Goal: Information Seeking & Learning: Understand process/instructions

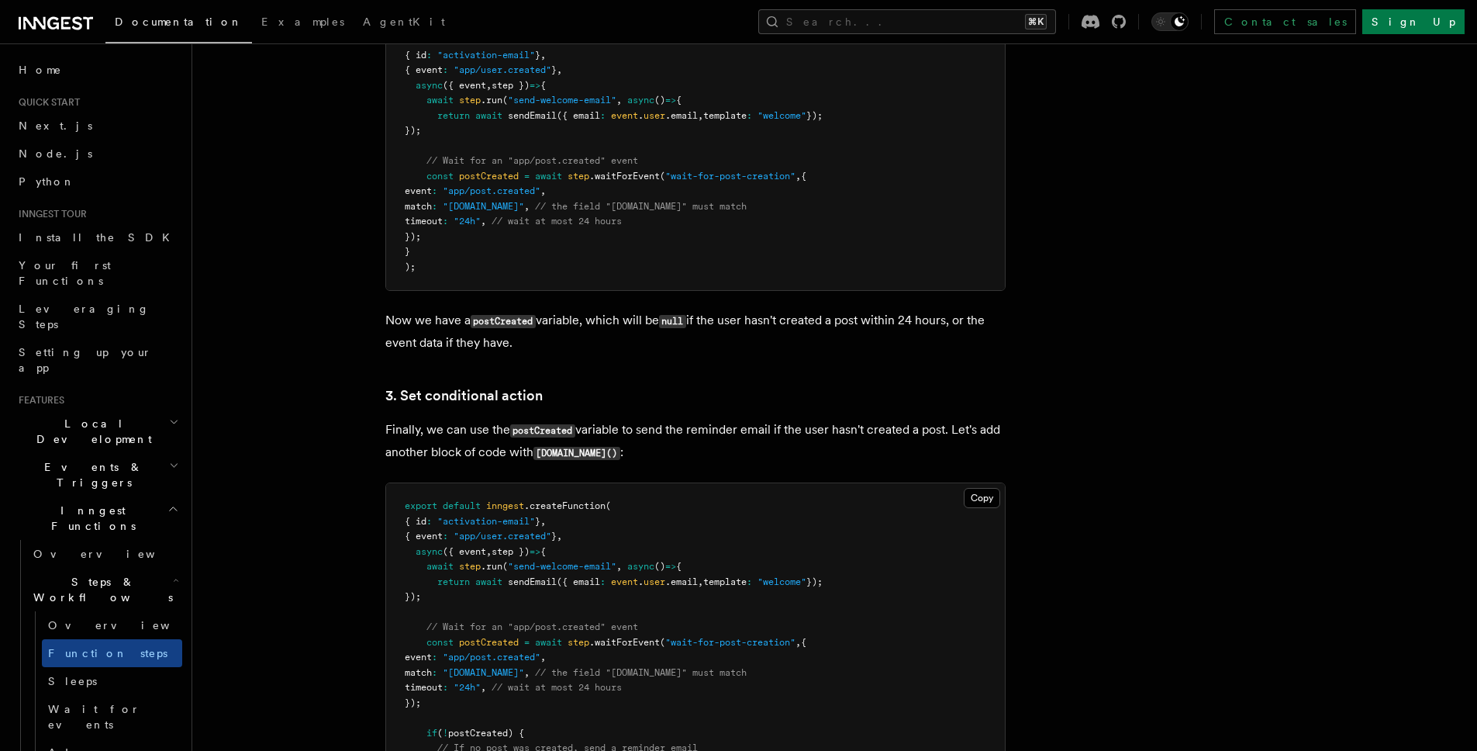
scroll to position [1731, 0]
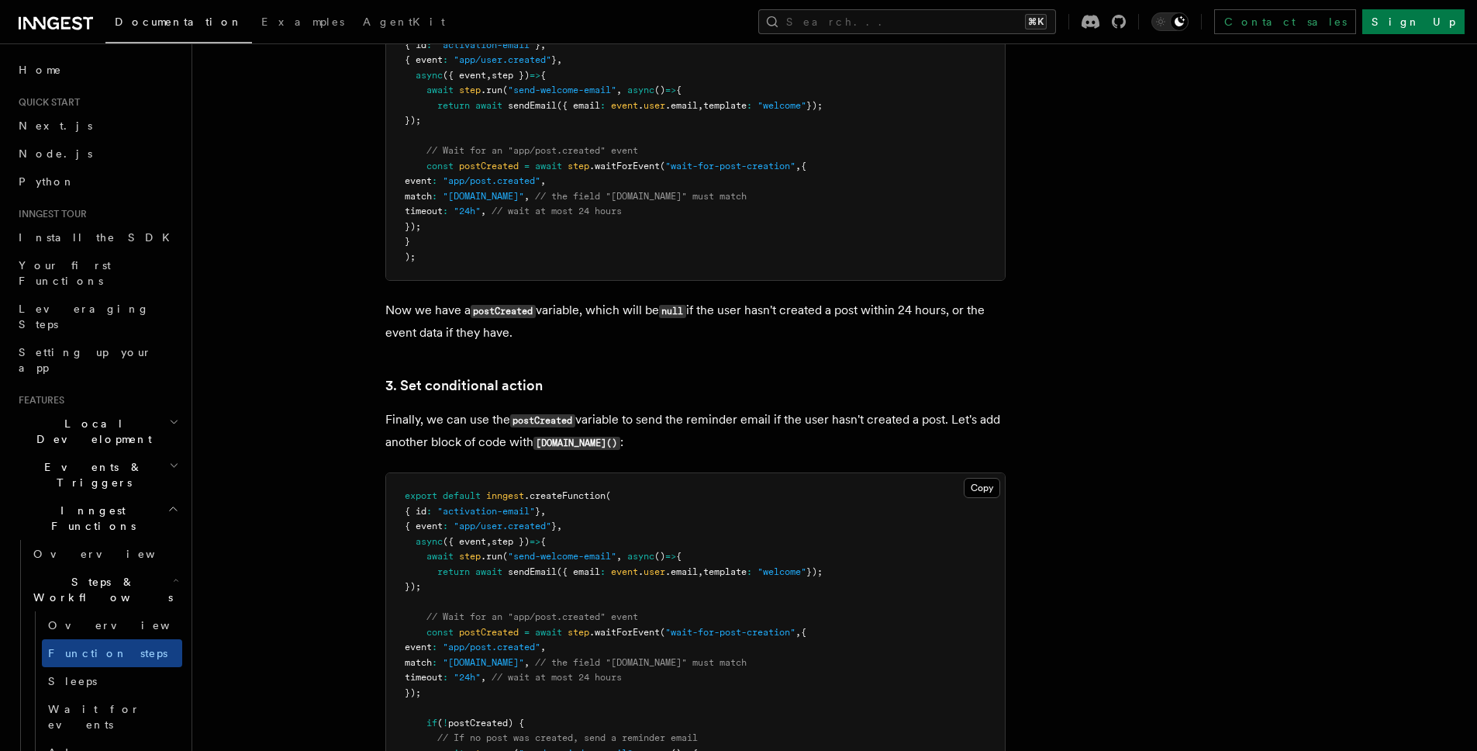
click at [945, 396] on h3 "3. Set conditional action" at bounding box center [695, 386] width 620 height 22
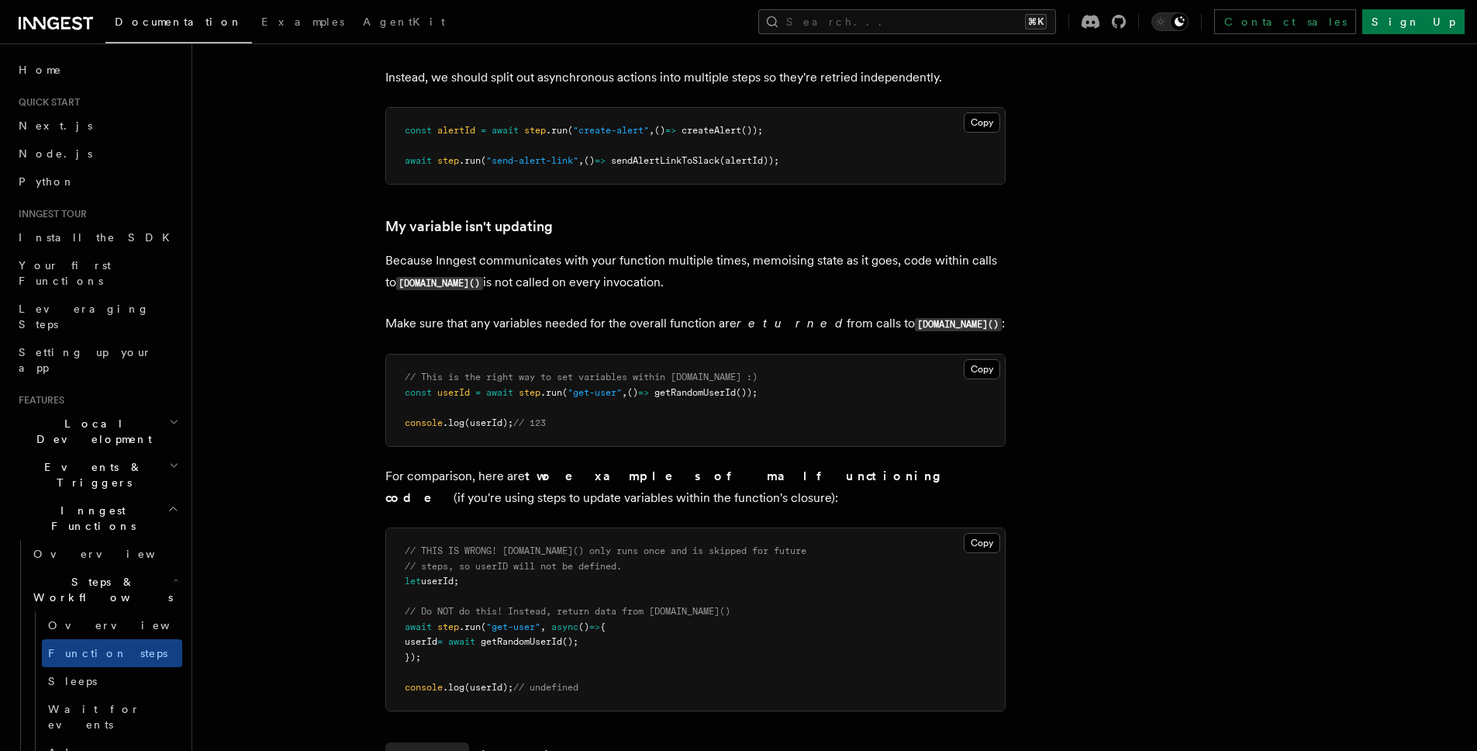
scroll to position [3997, 0]
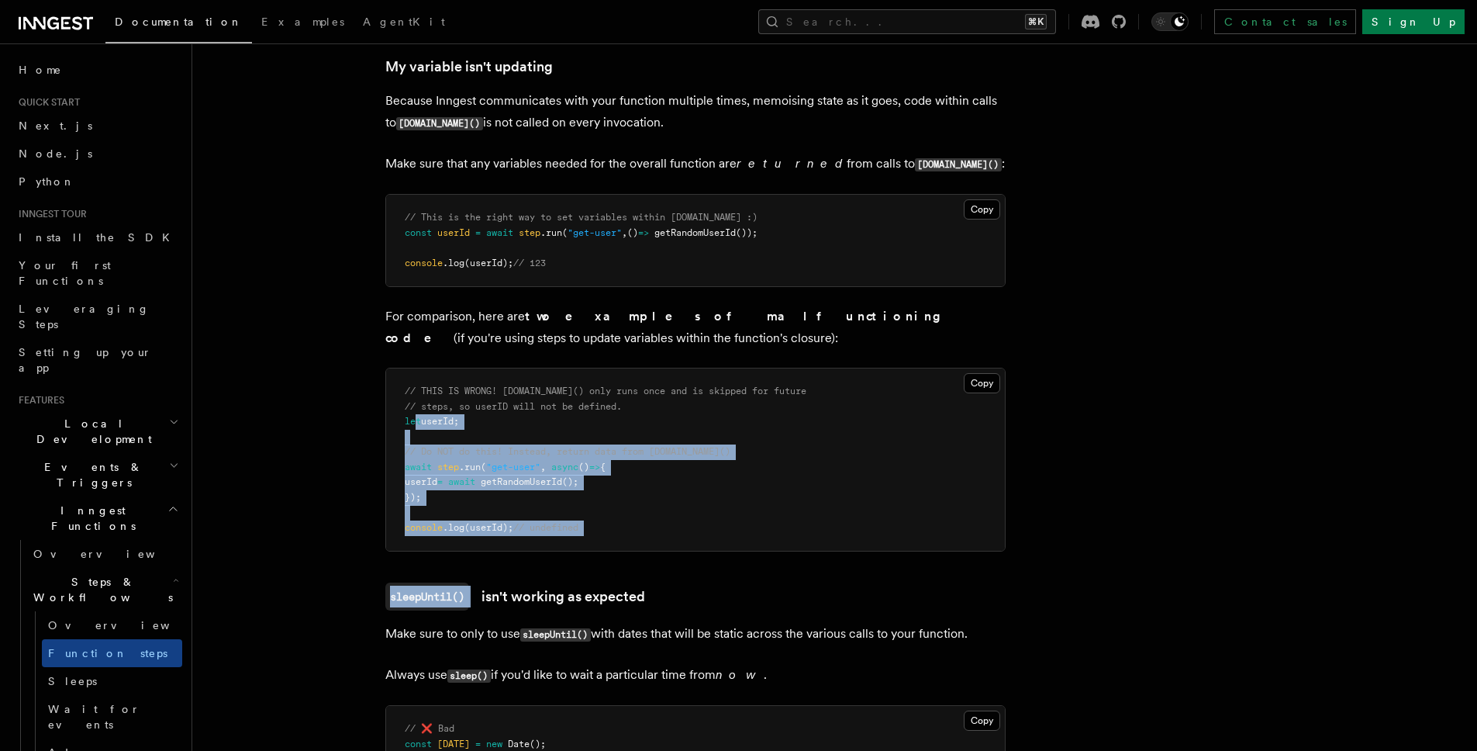
drag, startPoint x: 518, startPoint y: 437, endPoint x: 1017, endPoint y: 549, distance: 511.2
click at [877, 476] on pre "// THIS IS WRONG! step.run() only runs once and is skipped for future // steps,…" at bounding box center [695, 459] width 619 height 182
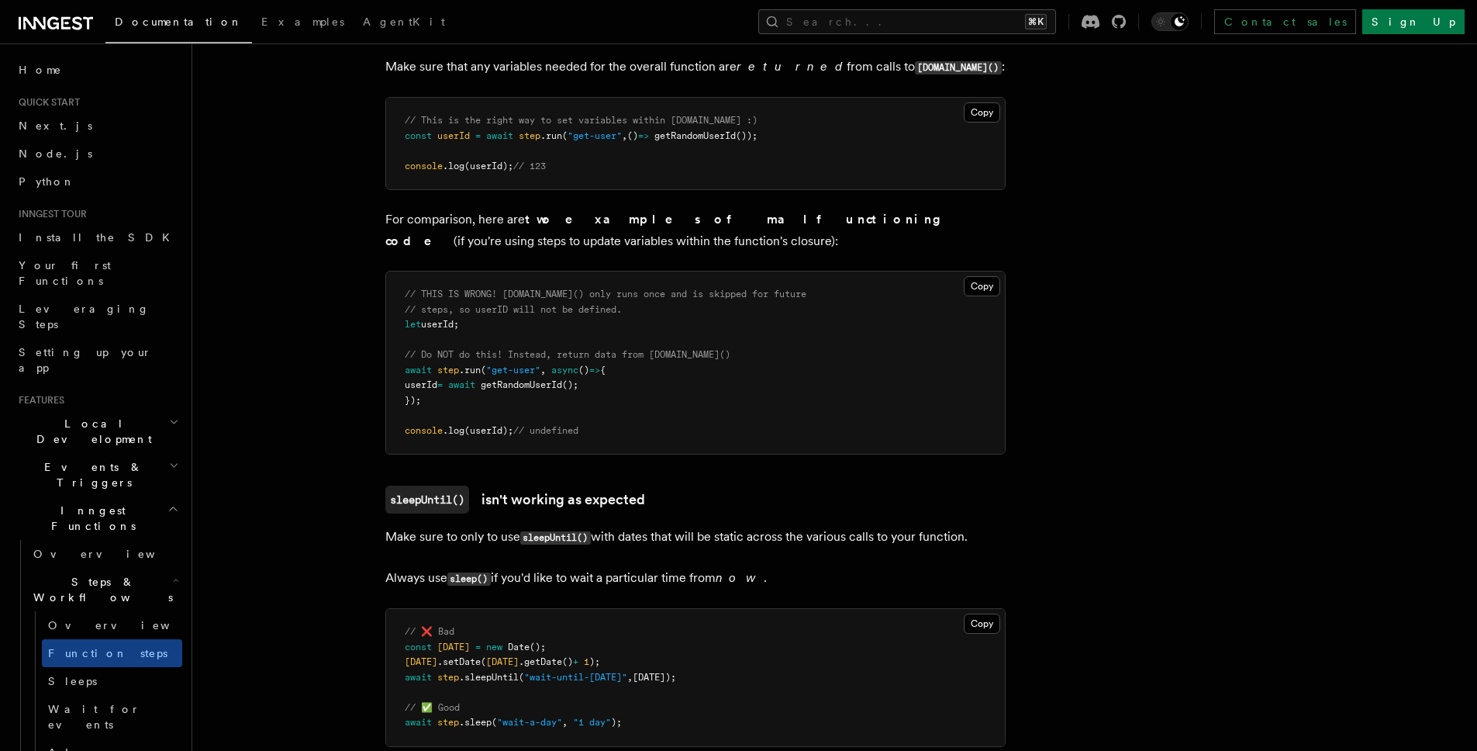
scroll to position [4423, 0]
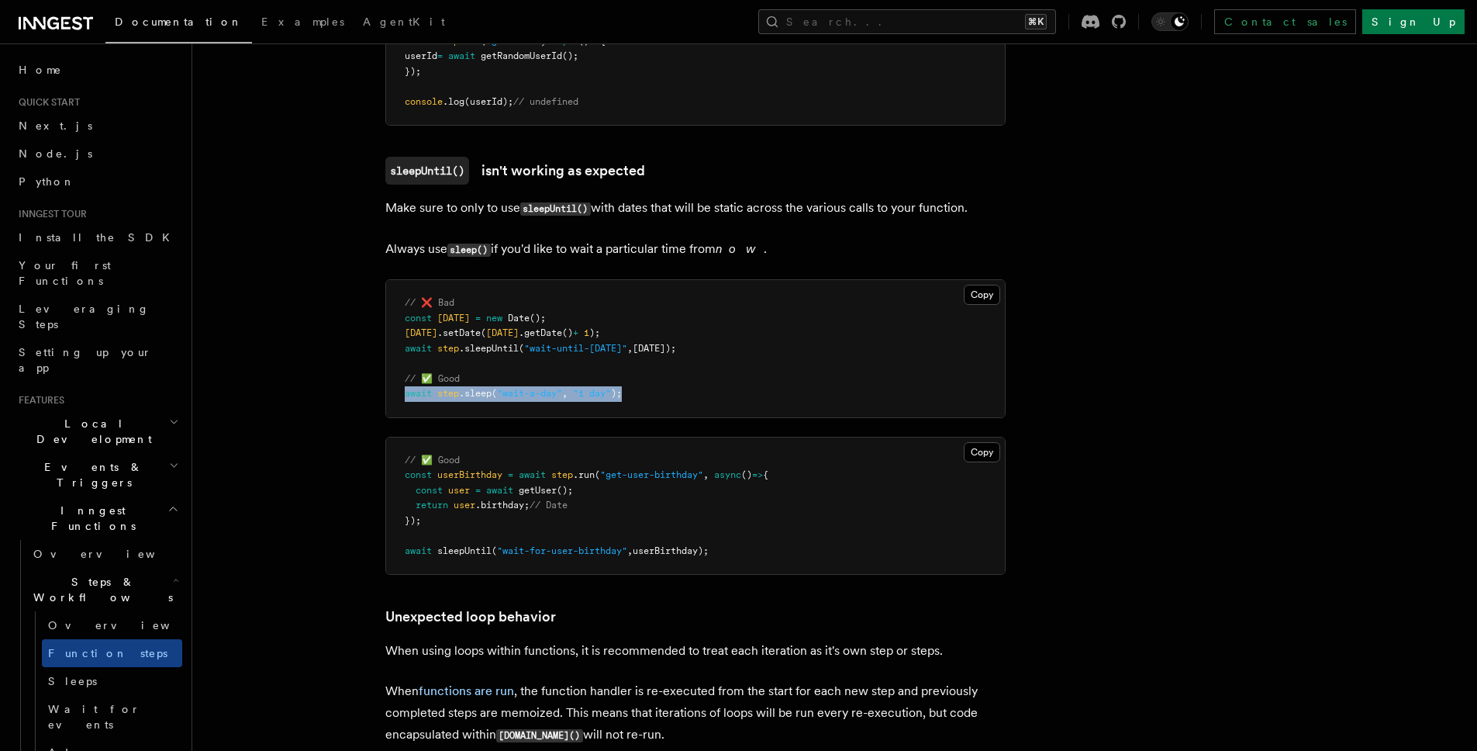
drag, startPoint x: 629, startPoint y: 406, endPoint x: 339, endPoint y: 396, distance: 290.2
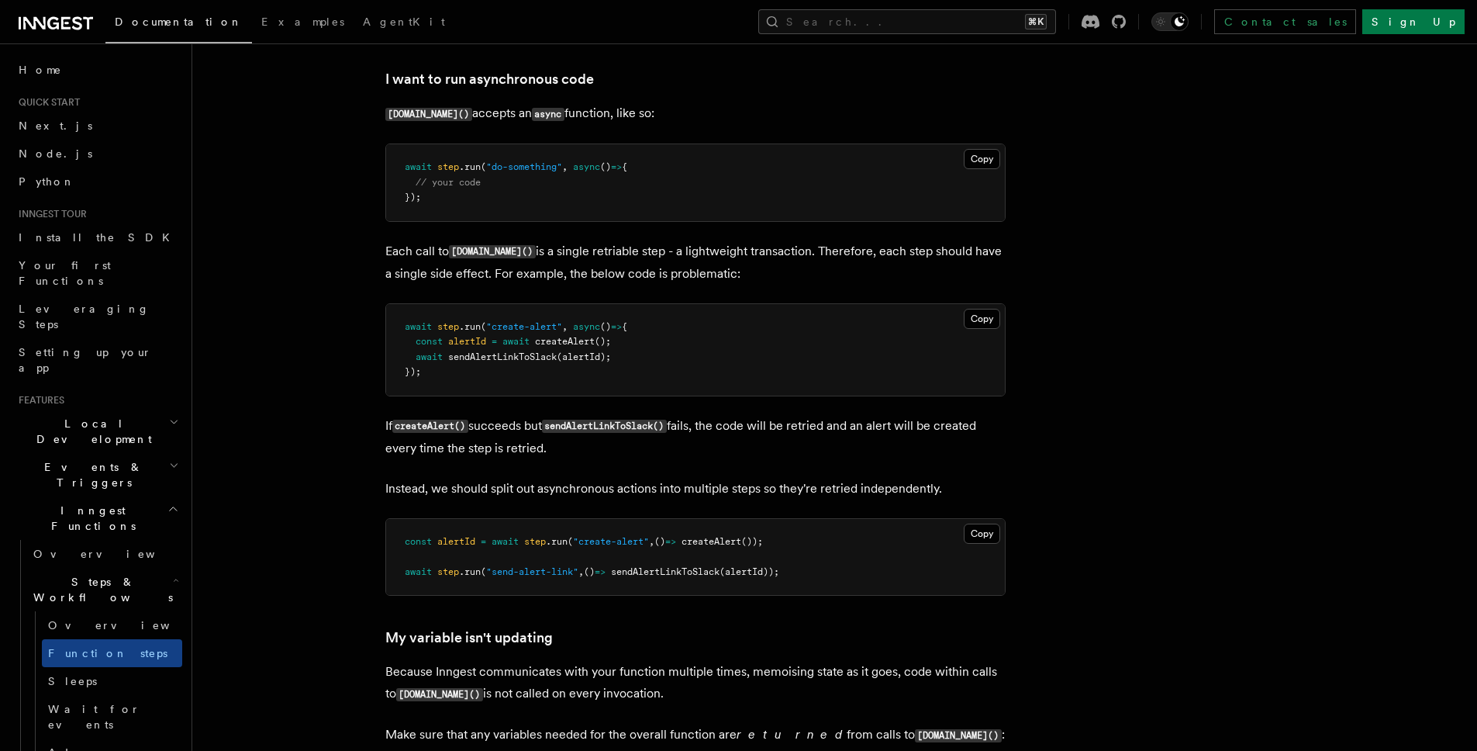
scroll to position [3638, 0]
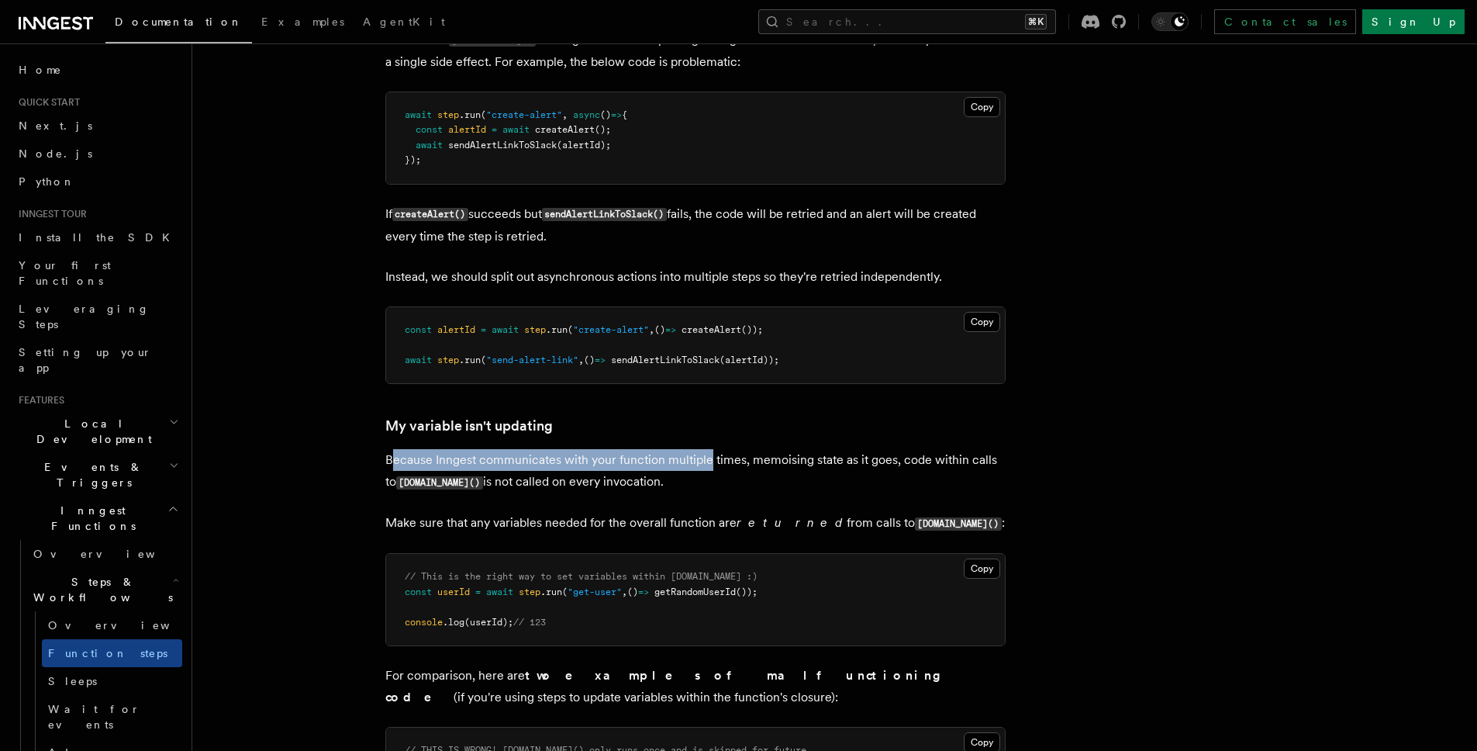
drag, startPoint x: 395, startPoint y: 468, endPoint x: 707, endPoint y: 471, distance: 311.8
click at [707, 471] on p "Because Inngest communicates with your function multiple times, memoising state…" at bounding box center [695, 471] width 620 height 44
drag, startPoint x: 394, startPoint y: 469, endPoint x: 705, endPoint y: 461, distance: 311.1
click at [705, 461] on p "Because Inngest communicates with your function multiple times, memoising state…" at bounding box center [695, 471] width 620 height 44
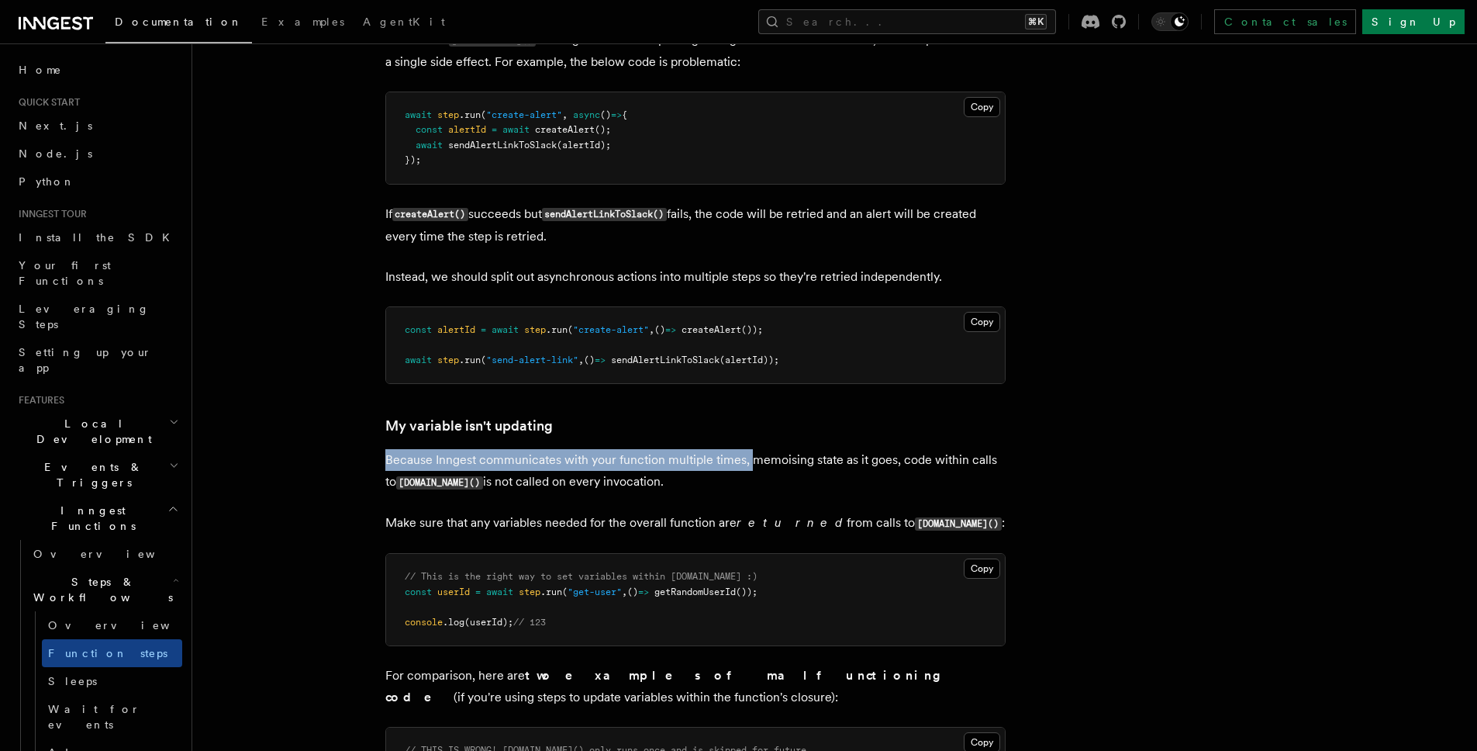
drag, startPoint x: 748, startPoint y: 468, endPoint x: 768, endPoint y: 463, distance: 20.9
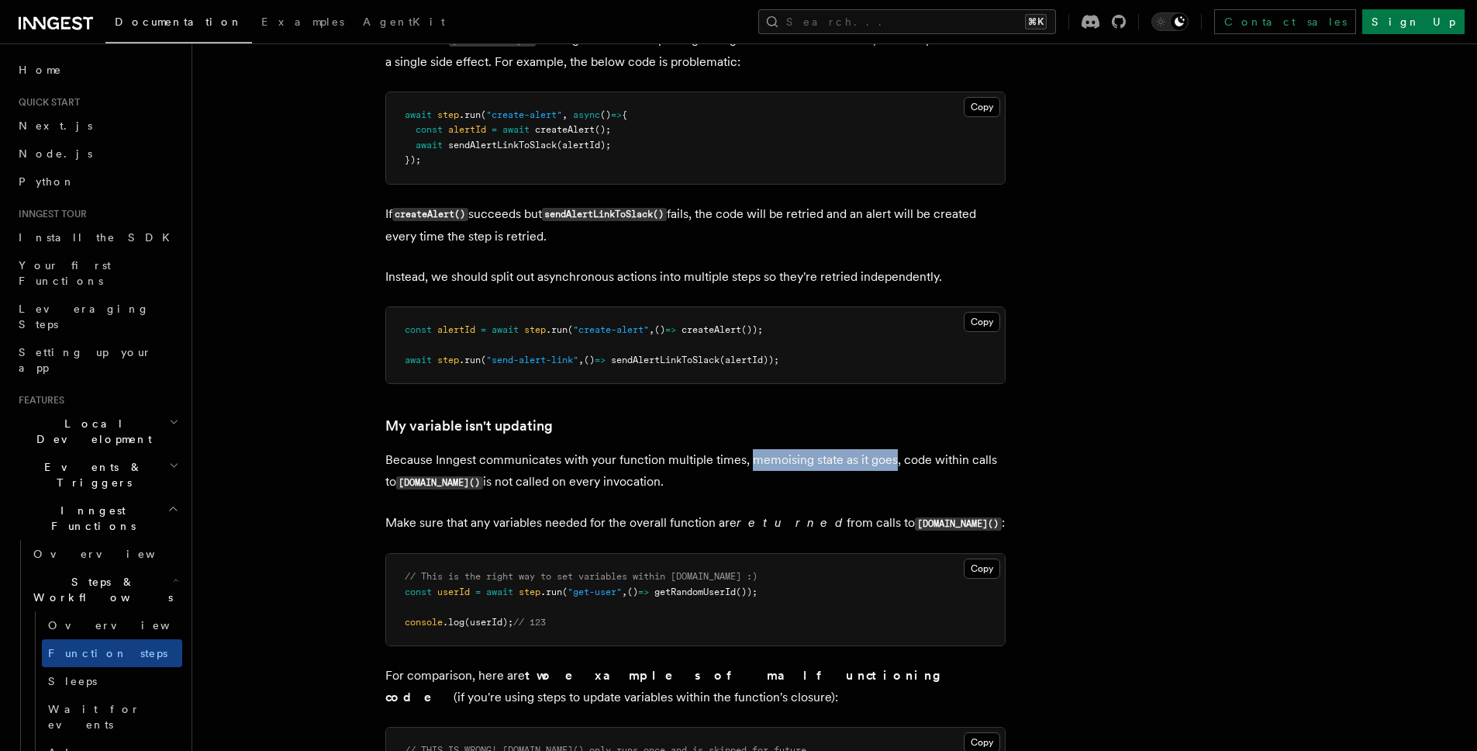
drag, startPoint x: 750, startPoint y: 465, endPoint x: 891, endPoint y: 469, distance: 141.2
click at [891, 469] on p "Because Inngest communicates with your function multiple times, memoising state…" at bounding box center [695, 471] width 620 height 44
drag, startPoint x: 902, startPoint y: 468, endPoint x: 1011, endPoint y: 468, distance: 108.6
drag, startPoint x: 396, startPoint y: 483, endPoint x: 513, endPoint y: 490, distance: 116.5
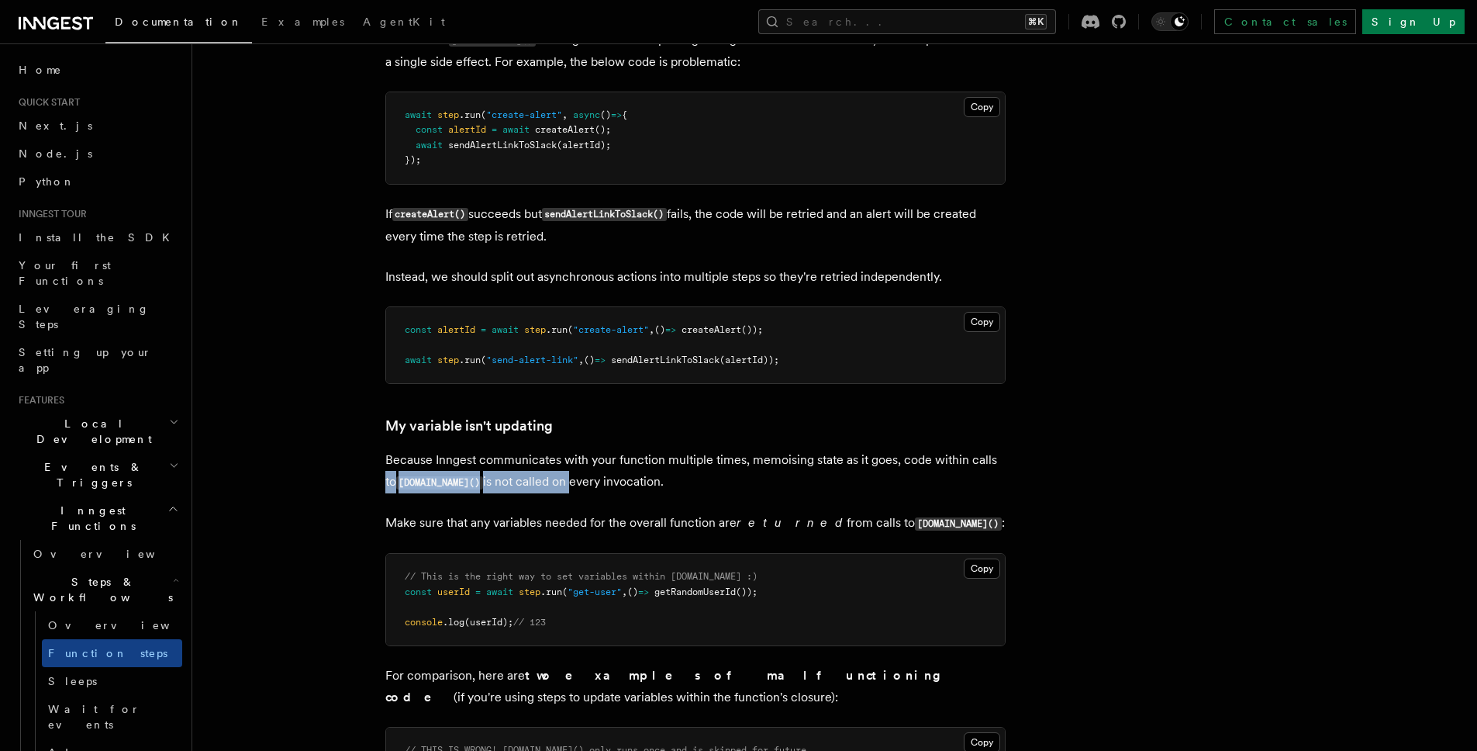
drag, startPoint x: 503, startPoint y: 489, endPoint x: 486, endPoint y: 489, distance: 16.3
click at [502, 489] on p "Because Inngest communicates with your function multiple times, memoising state…" at bounding box center [695, 471] width 620 height 44
drag, startPoint x: 474, startPoint y: 488, endPoint x: 690, endPoint y: 482, distance: 216.5
click at [691, 482] on p "Because Inngest communicates with your function multiple times, memoising state…" at bounding box center [695, 471] width 620 height 44
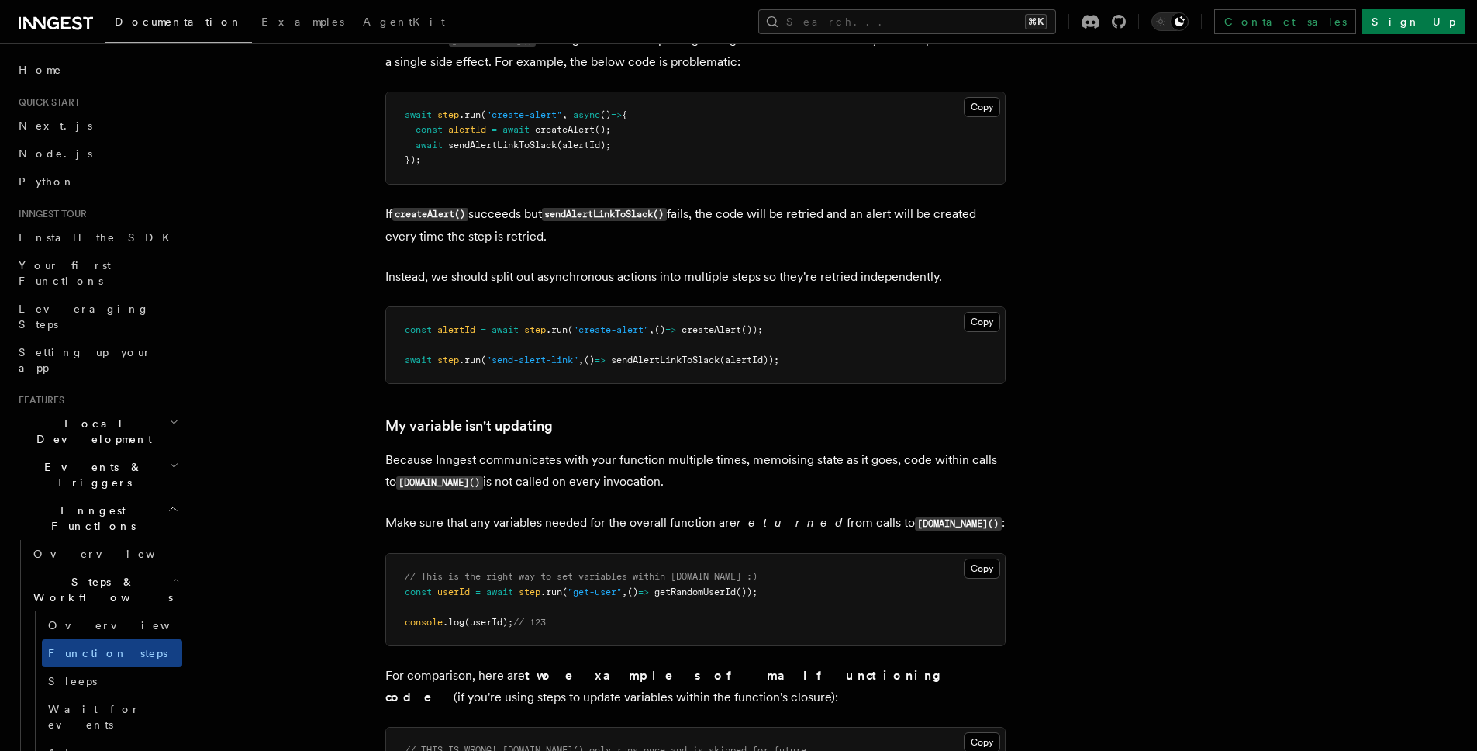
click at [690, 482] on p "Because Inngest communicates with your function multiple times, memoising state…" at bounding box center [695, 471] width 620 height 44
drag, startPoint x: 638, startPoint y: 488, endPoint x: 363, endPoint y: 471, distance: 275.1
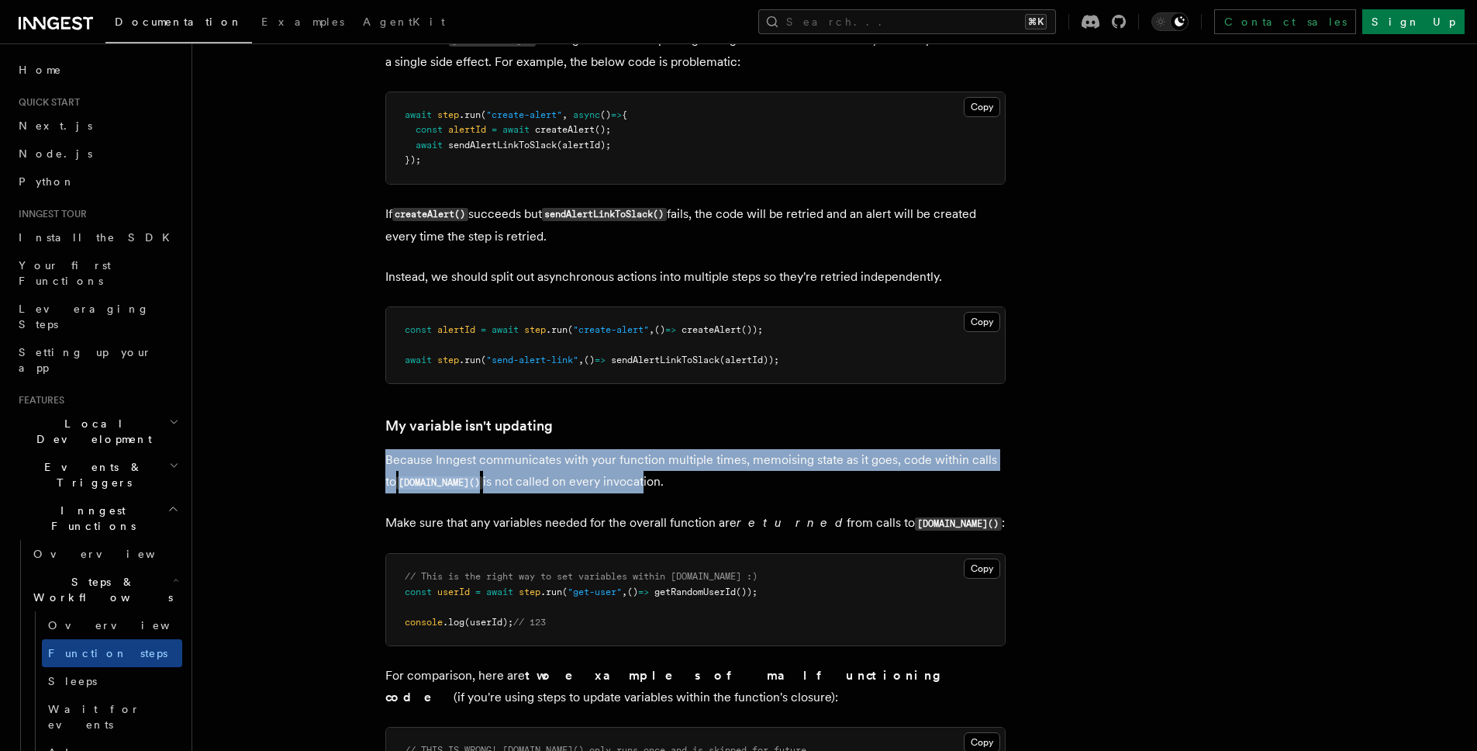
drag, startPoint x: 360, startPoint y: 467, endPoint x: 617, endPoint y: 488, distance: 258.3
click at [617, 488] on p "Because Inngest communicates with your function multiple times, memoising state…" at bounding box center [695, 471] width 620 height 44
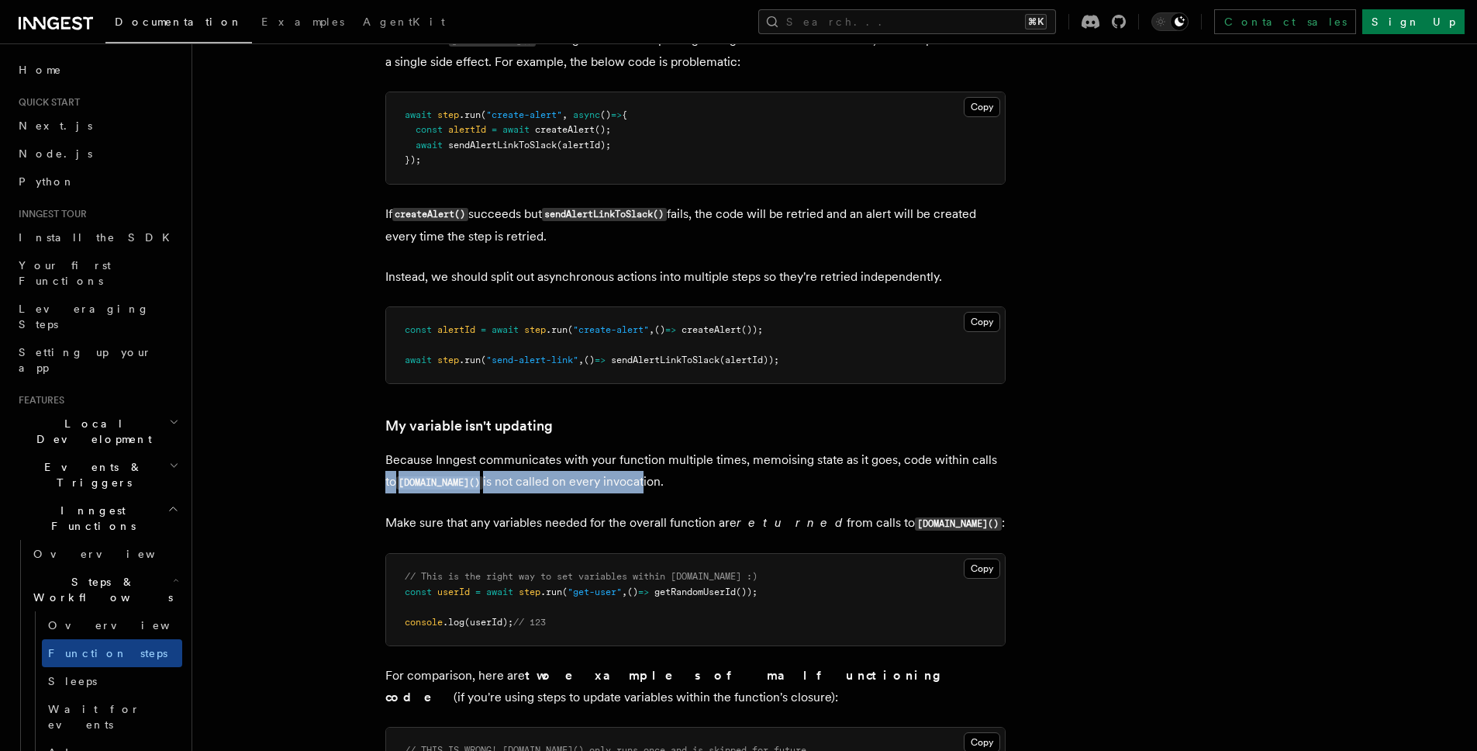
drag, startPoint x: 603, startPoint y: 490, endPoint x: 321, endPoint y: 483, distance: 281.6
drag, startPoint x: 366, startPoint y: 466, endPoint x: 794, endPoint y: 499, distance: 429.4
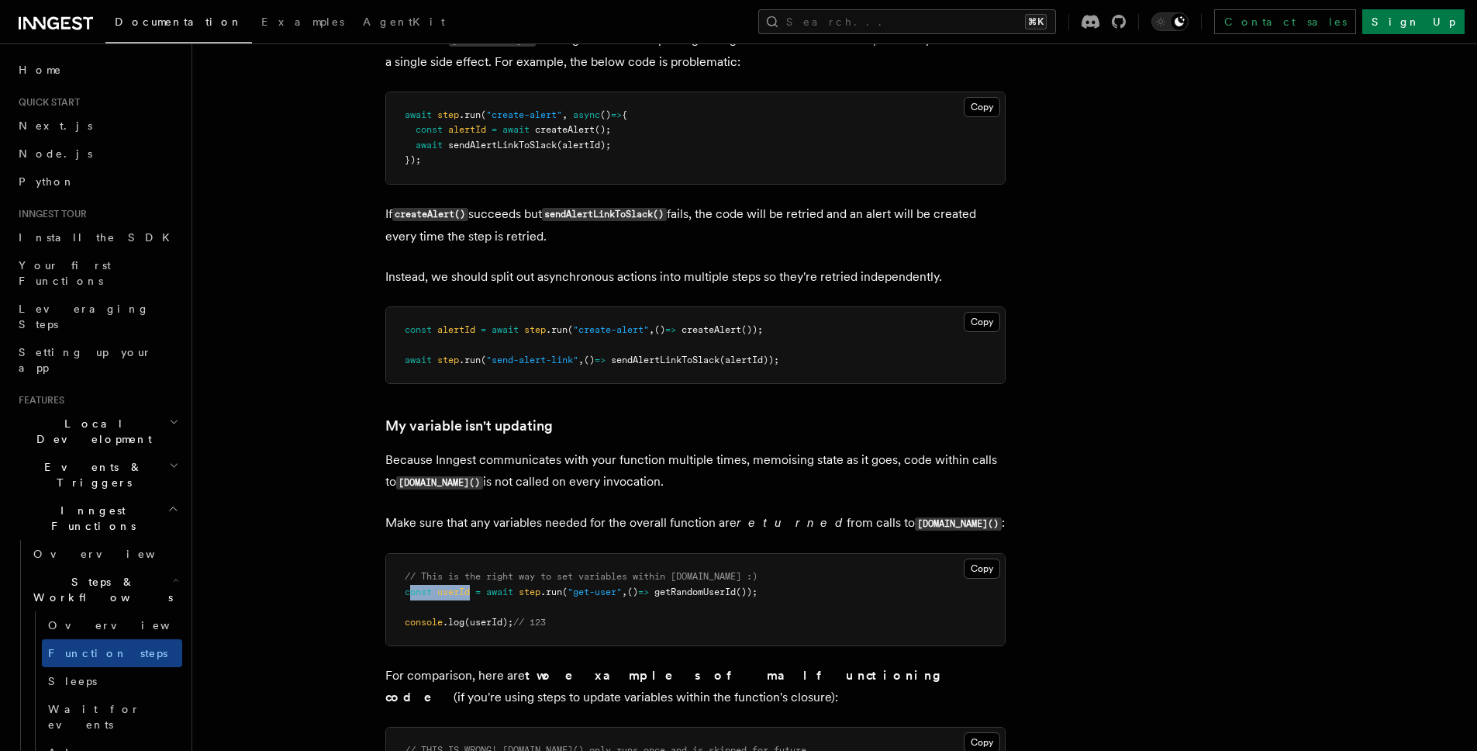
drag, startPoint x: 410, startPoint y: 600, endPoint x: 475, endPoint y: 599, distance: 65.9
click at [473, 597] on span "const userId = await step .run ( "get-user" , () => getRandomUserId ());" at bounding box center [581, 591] width 353 height 11
drag, startPoint x: 515, startPoint y: 598, endPoint x: 553, endPoint y: 599, distance: 38.0
click at [545, 597] on span "const userId = await step .run ( "get-user" , () => getRandomUserId ());" at bounding box center [581, 591] width 353 height 11
drag, startPoint x: 562, startPoint y: 607, endPoint x: 418, endPoint y: 604, distance: 144.3
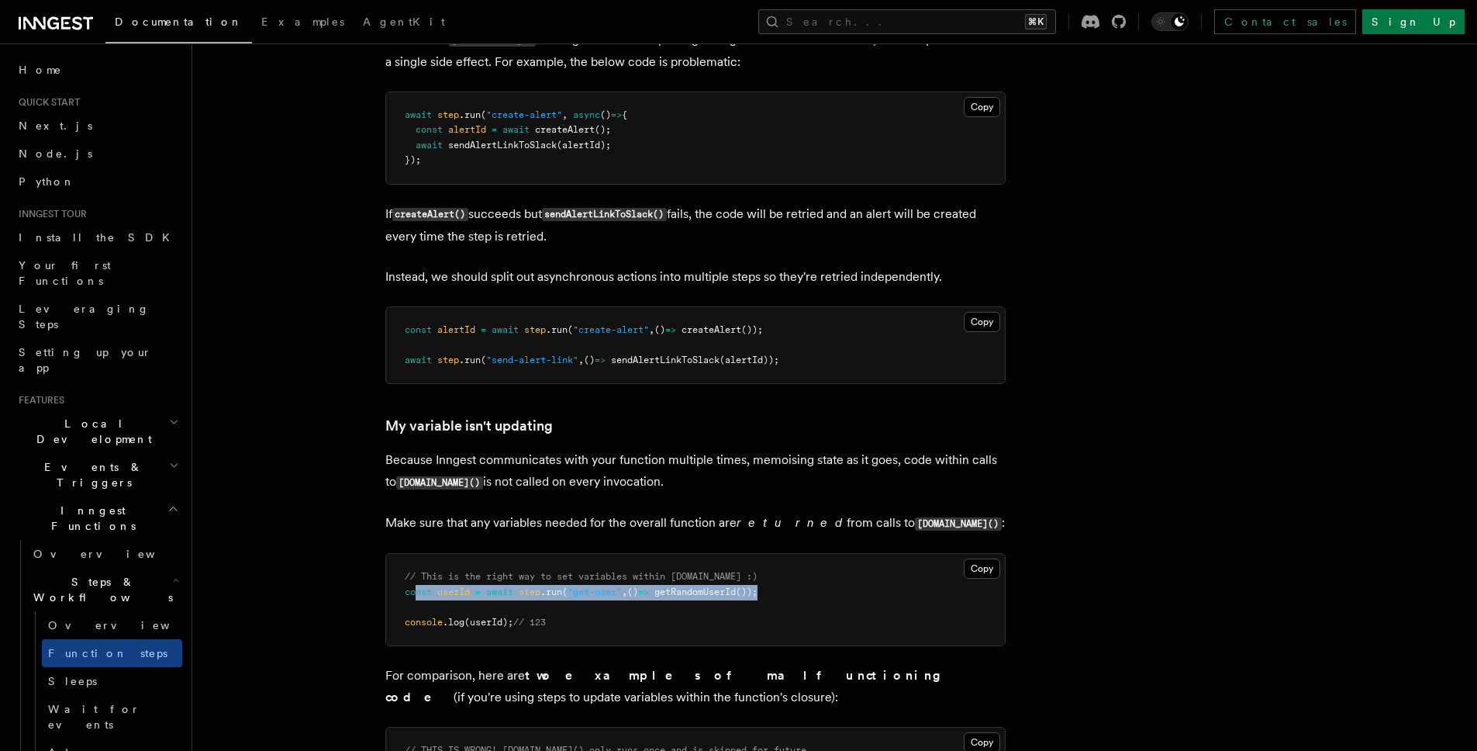
click at [415, 603] on pre "// This is the right way to set variables within step.run :) const userId = awa…" at bounding box center [695, 600] width 619 height 92
click at [445, 596] on span "userId" at bounding box center [453, 591] width 33 height 11
drag, startPoint x: 446, startPoint y: 596, endPoint x: 456, endPoint y: 608, distance: 16.0
click at [447, 596] on span "userId" at bounding box center [453, 591] width 33 height 11
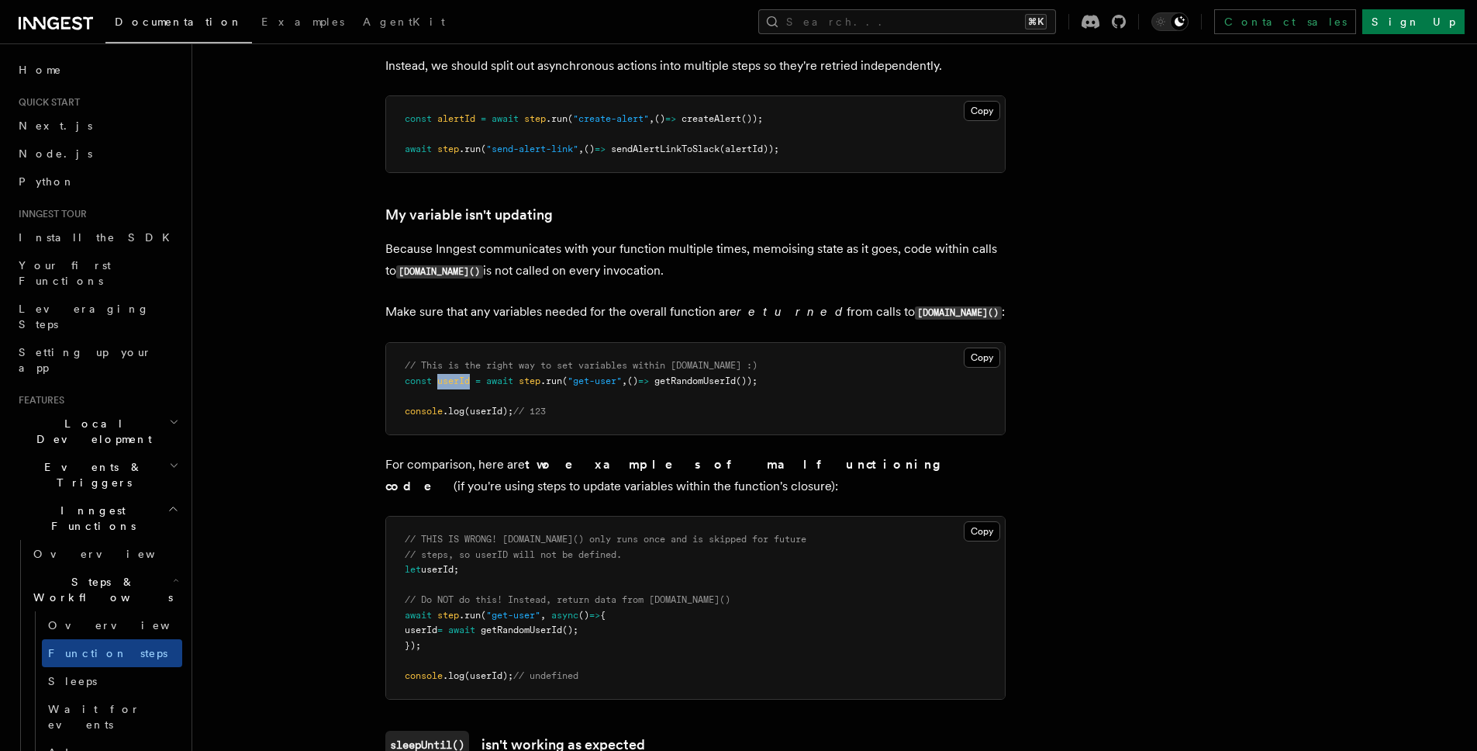
scroll to position [3859, 0]
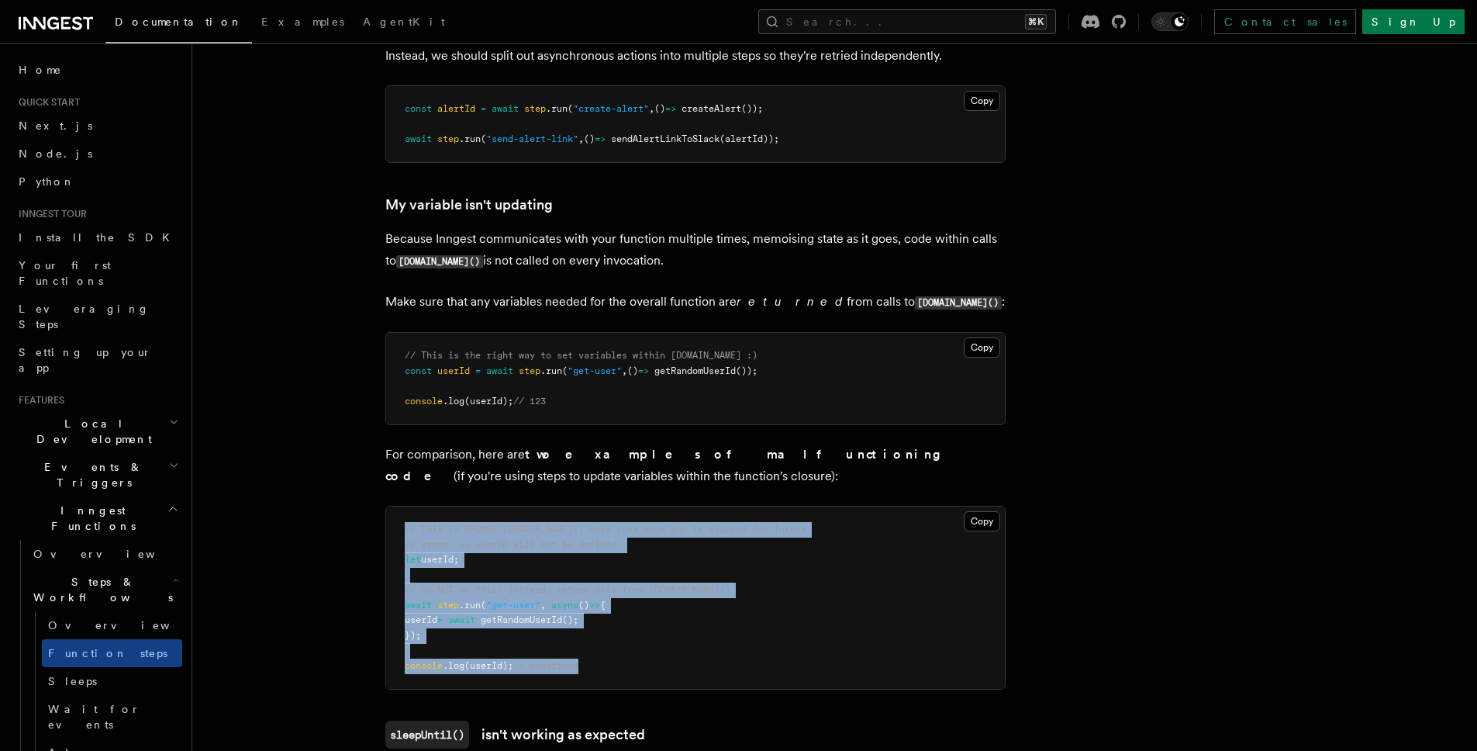
drag, startPoint x: 490, startPoint y: 558, endPoint x: 911, endPoint y: 685, distance: 439.0
click at [911, 686] on pre "// THIS IS WRONG! step.run() only runs once and is skipped for future // steps,…" at bounding box center [695, 597] width 619 height 182
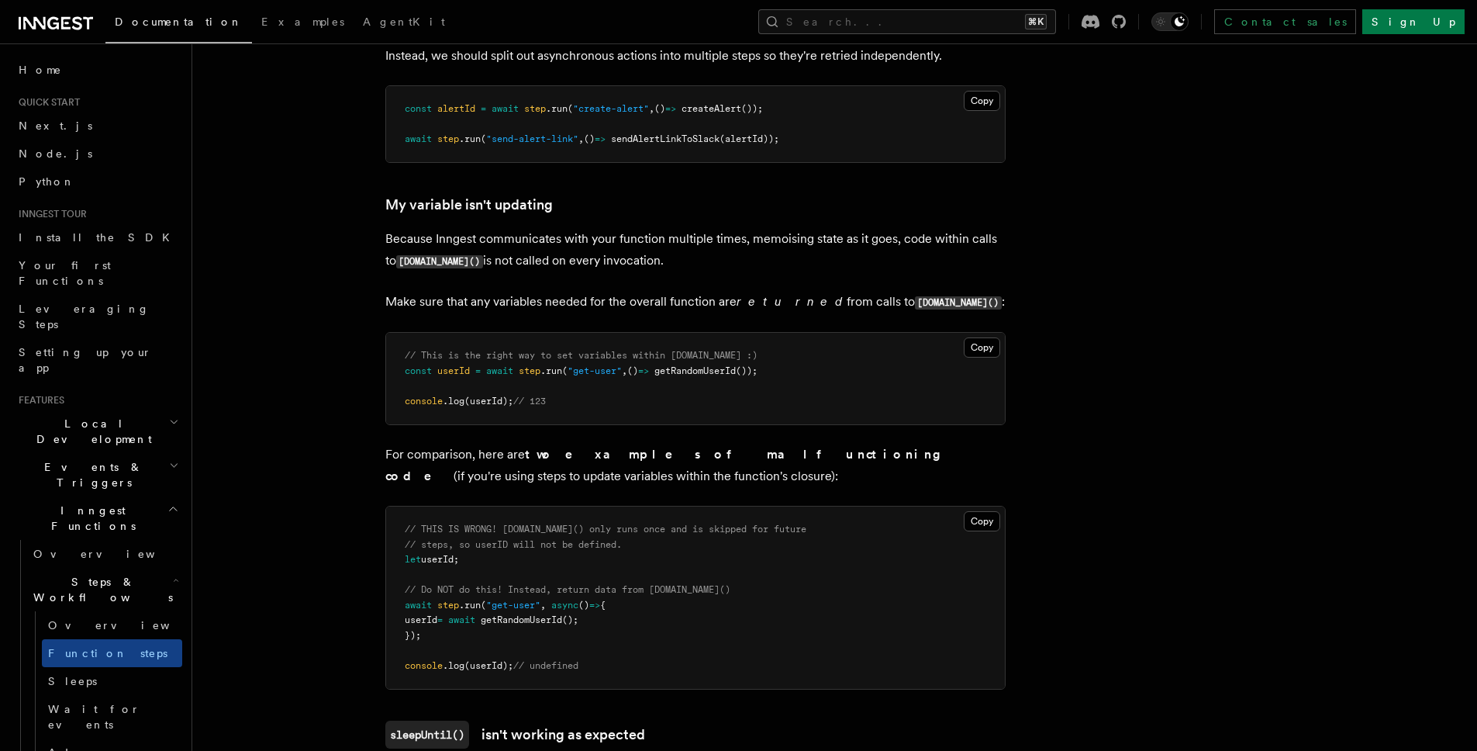
click at [907, 684] on pre "// THIS IS WRONG! step.run() only runs once and is skipped for future // steps,…" at bounding box center [695, 597] width 619 height 182
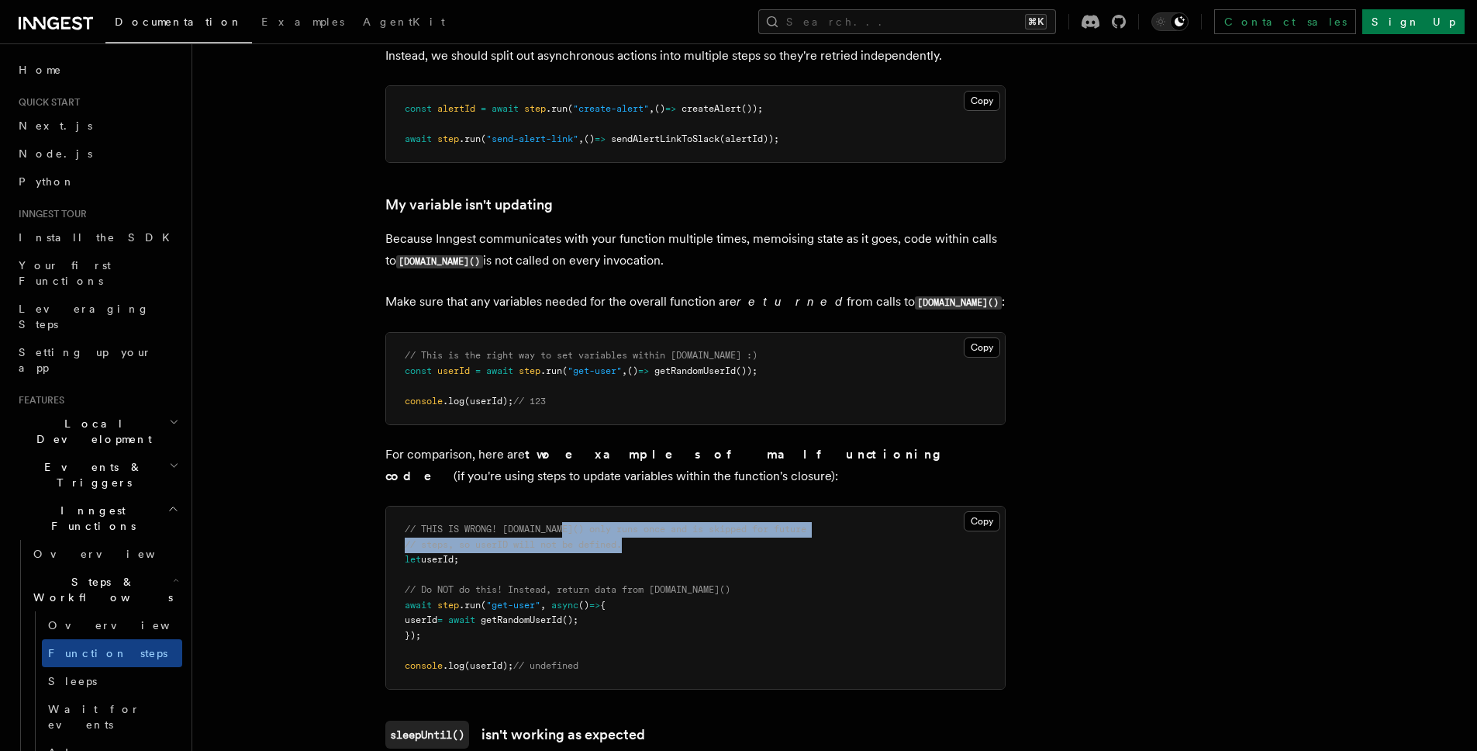
drag, startPoint x: 574, startPoint y: 542, endPoint x: 792, endPoint y: 553, distance: 218.2
click at [792, 553] on pre "// THIS IS WRONG! step.run() only runs once and is skipped for future // steps,…" at bounding box center [695, 597] width 619 height 182
drag, startPoint x: 792, startPoint y: 554, endPoint x: 628, endPoint y: 545, distance: 163.9
click at [792, 554] on pre "// THIS IS WRONG! step.run() only runs once and is skipped for future // steps,…" at bounding box center [695, 597] width 619 height 182
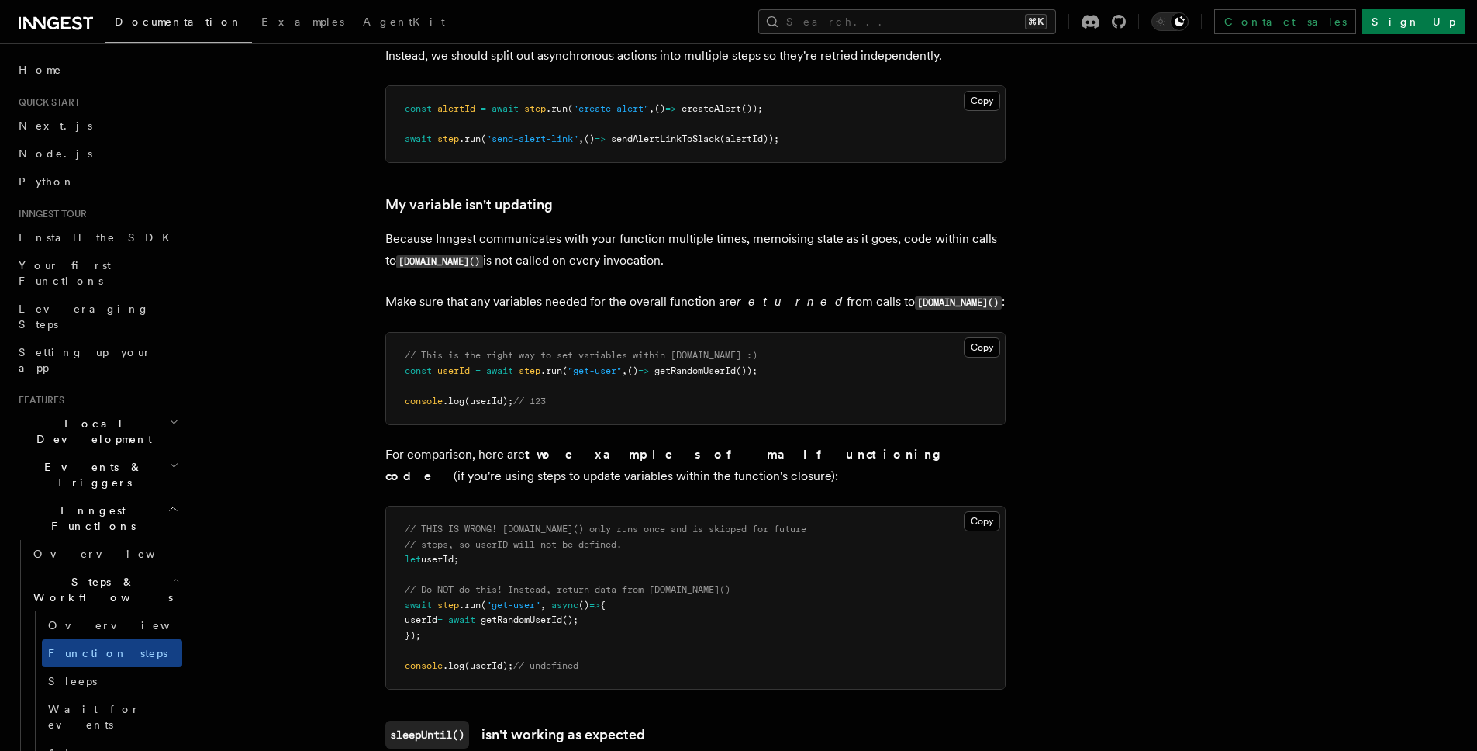
drag, startPoint x: 407, startPoint y: 566, endPoint x: 520, endPoint y: 575, distance: 112.8
click at [520, 575] on pre "// THIS IS WRONG! step.run() only runs once and is skipped for future // steps,…" at bounding box center [695, 597] width 619 height 182
drag, startPoint x: 378, startPoint y: 555, endPoint x: 438, endPoint y: 571, distance: 61.7
drag, startPoint x: 439, startPoint y: 640, endPoint x: 330, endPoint y: 608, distance: 113.9
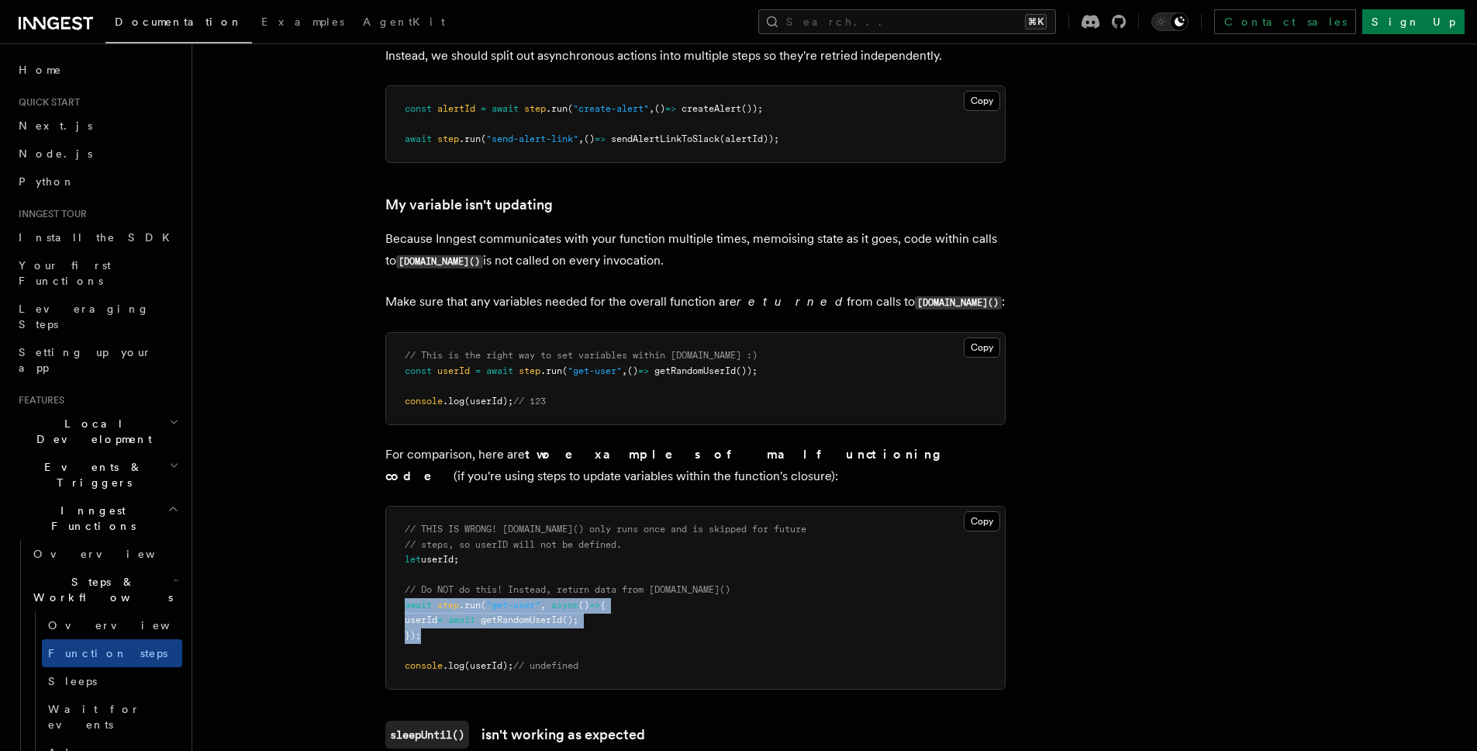
drag, startPoint x: 486, startPoint y: 572, endPoint x: 448, endPoint y: 615, distance: 57.7
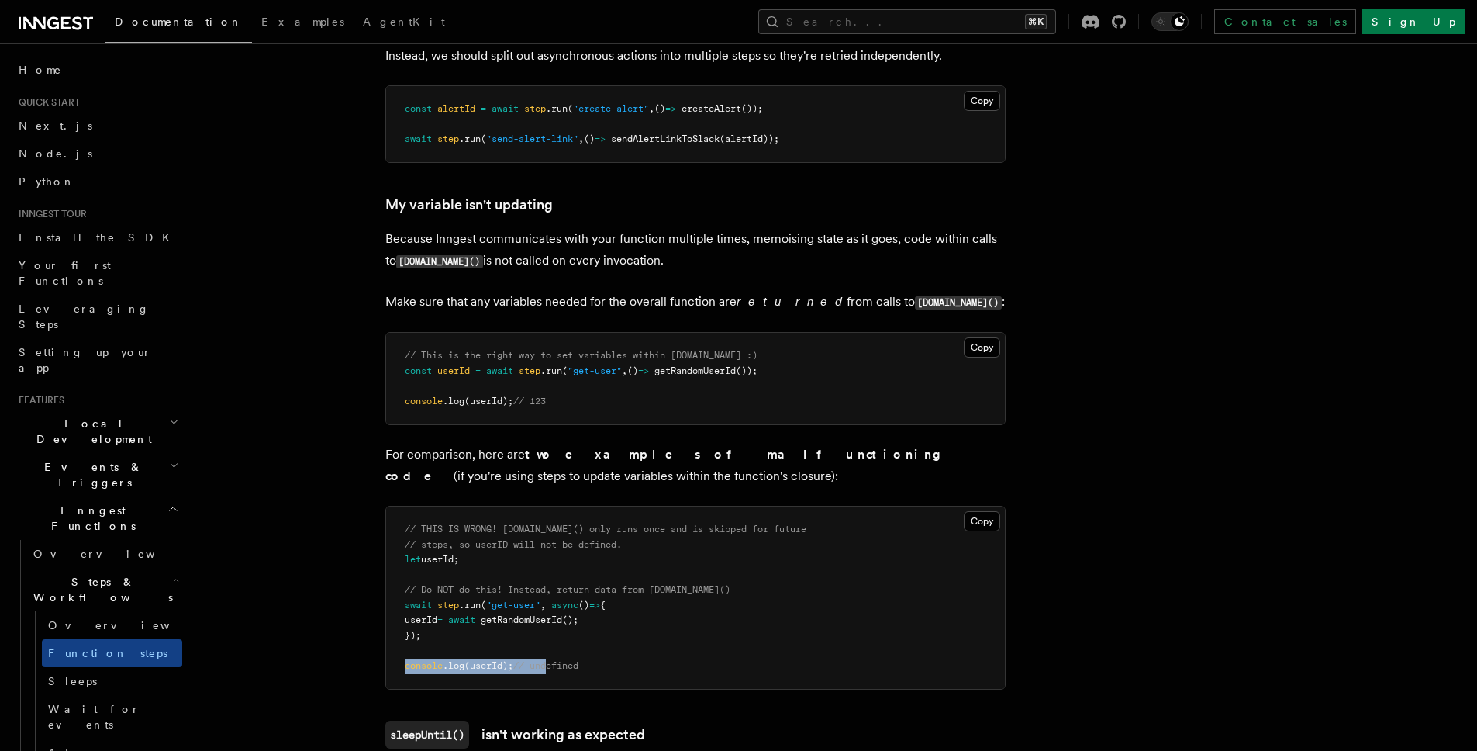
drag, startPoint x: 556, startPoint y: 679, endPoint x: 371, endPoint y: 679, distance: 185.4
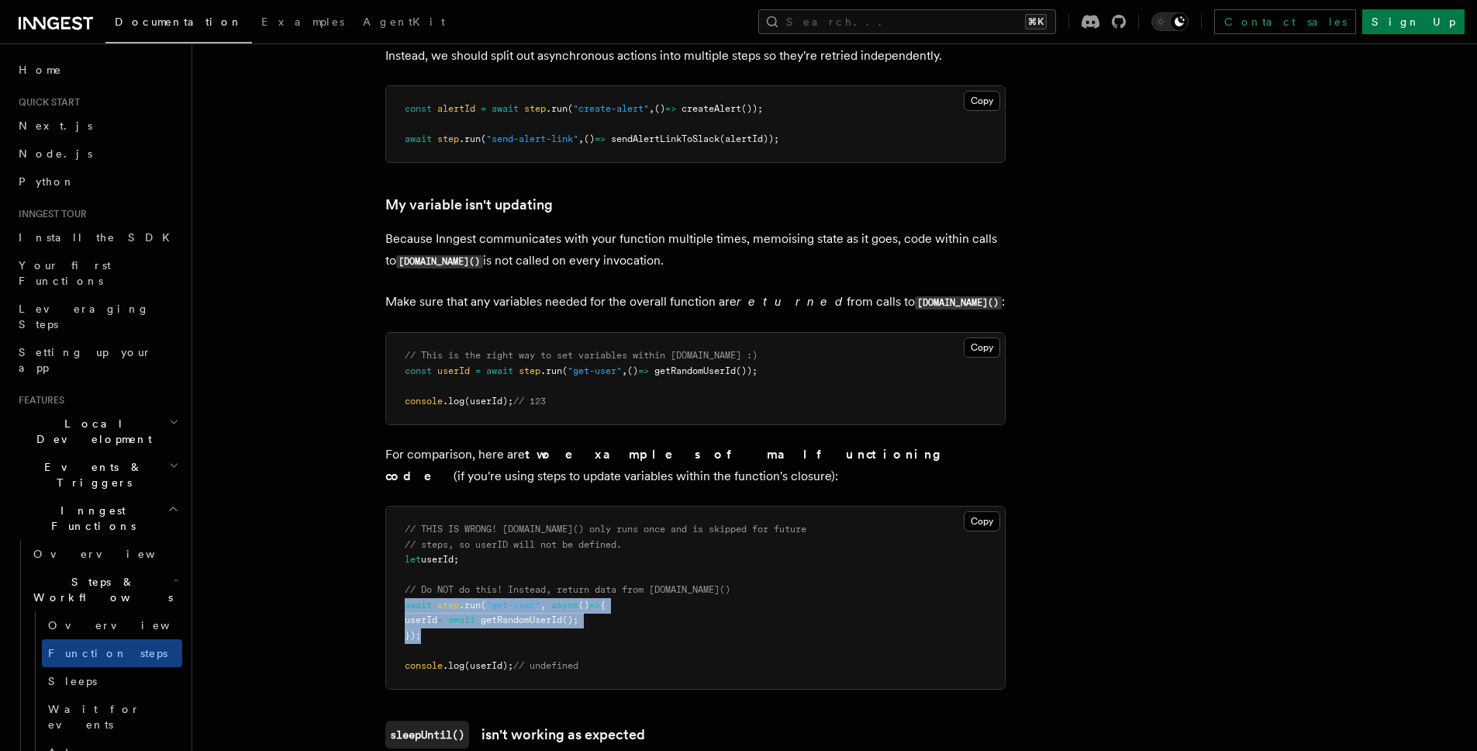
drag, startPoint x: 436, startPoint y: 647, endPoint x: 378, endPoint y: 614, distance: 66.7
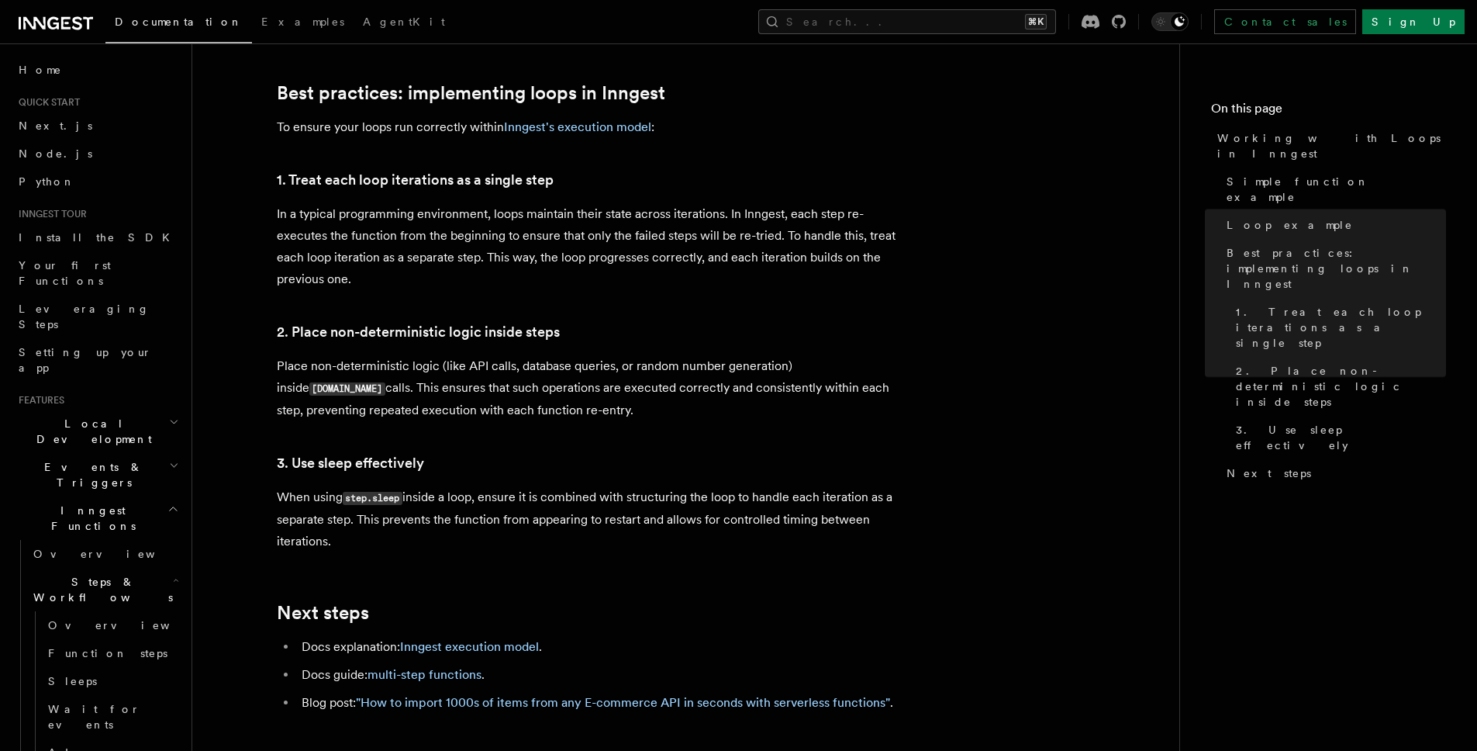
scroll to position [1526, 0]
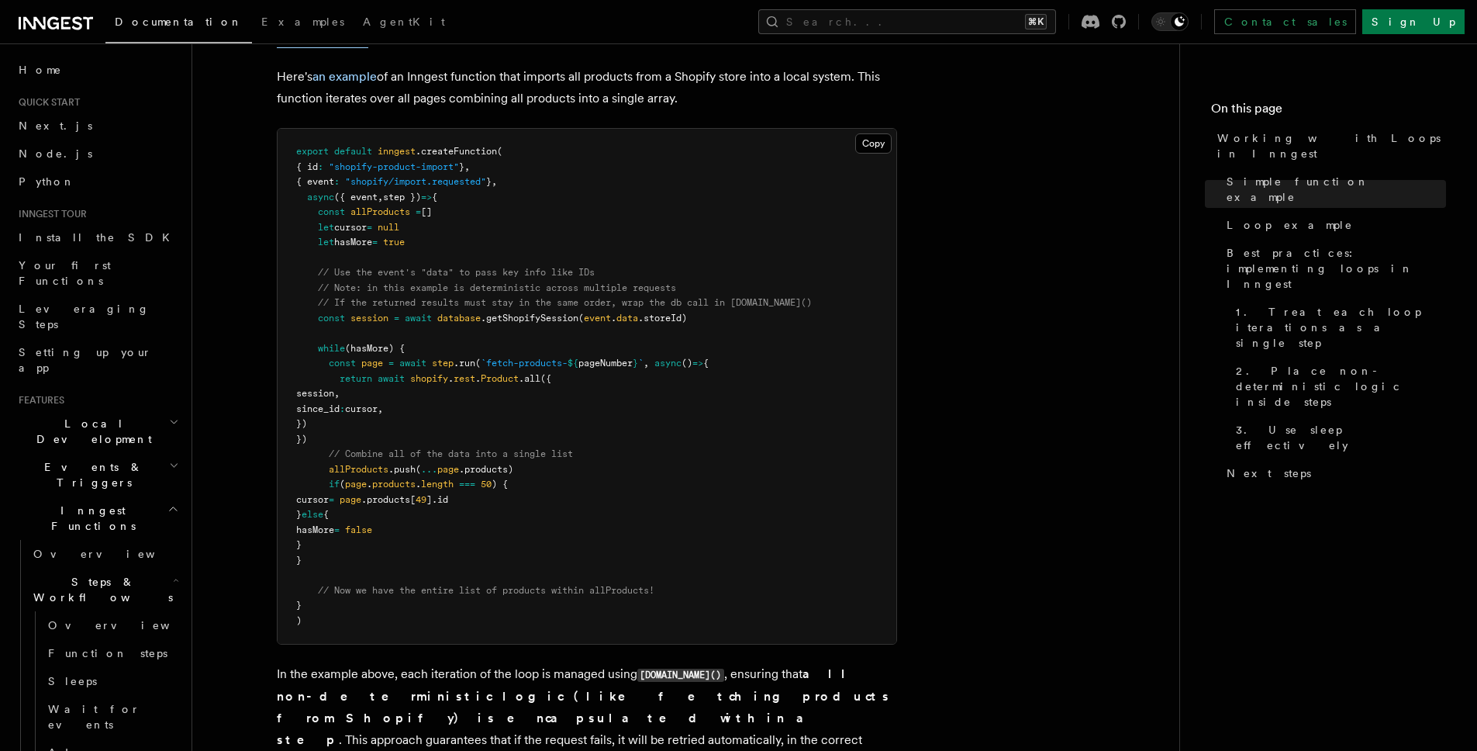
drag, startPoint x: 351, startPoint y: 585, endPoint x: 689, endPoint y: 599, distance: 339.2
click at [689, 599] on pre "export default inngest .createFunction ( { id : "shopify-product-import" } , { …" at bounding box center [587, 386] width 619 height 515
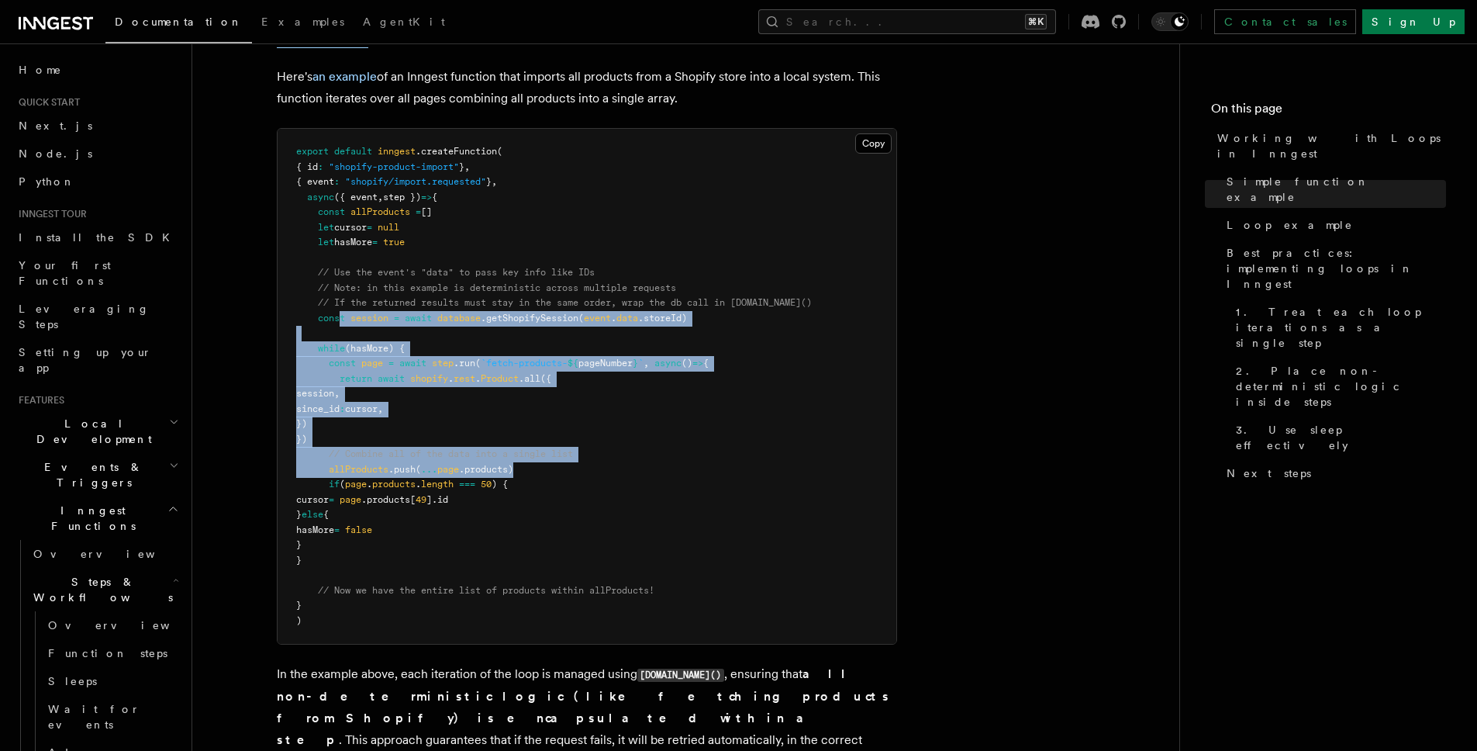
drag, startPoint x: 468, startPoint y: 321, endPoint x: 637, endPoint y: 475, distance: 227.8
click at [638, 475] on pre "export default inngest .createFunction ( { id : "shopify-product-import" } , { …" at bounding box center [587, 386] width 619 height 515
click at [637, 475] on pre "export default inngest .createFunction ( { id : "shopify-product-import" } , { …" at bounding box center [587, 386] width 619 height 515
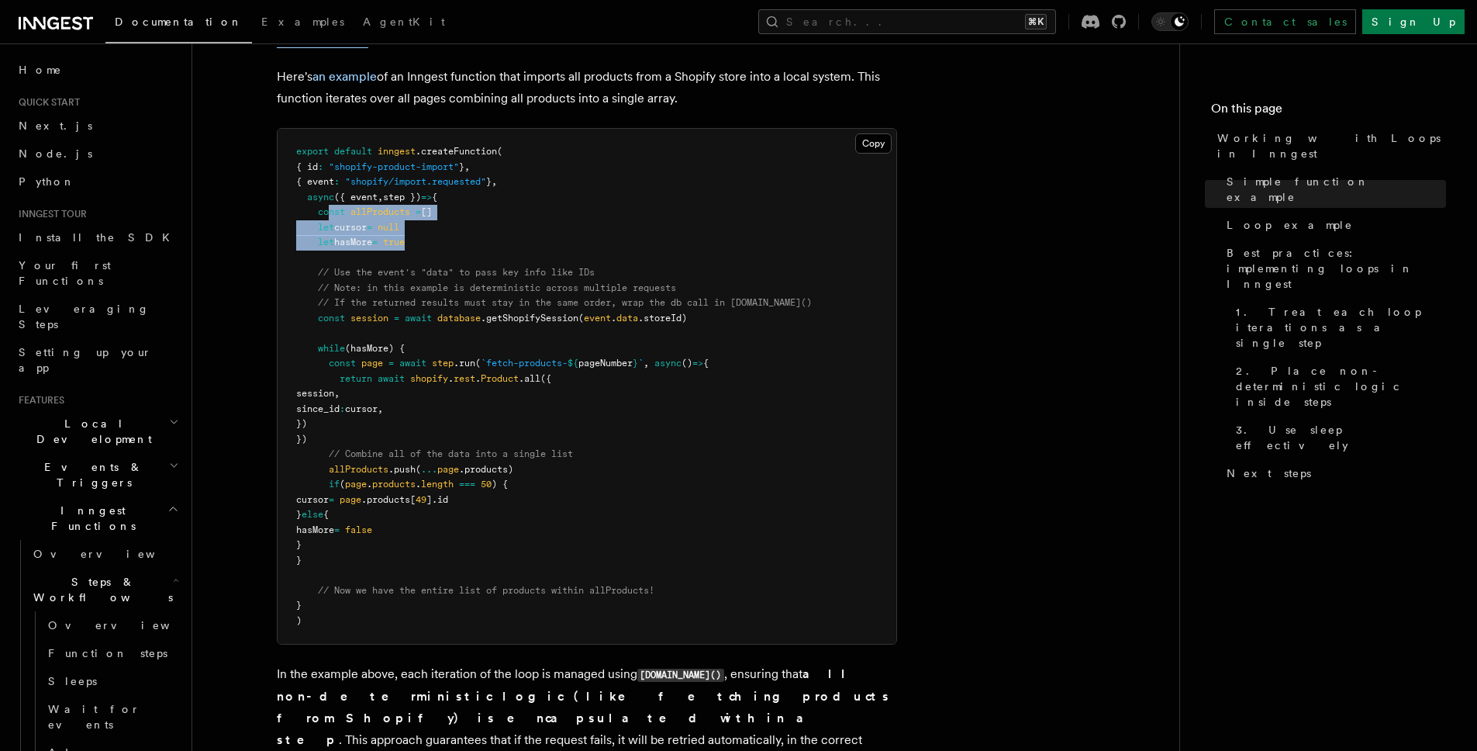
drag, startPoint x: 336, startPoint y: 220, endPoint x: 534, endPoint y: 235, distance: 198.3
click at [534, 235] on pre "export default inngest .createFunction ( { id : "shopify-product-import" } , { …" at bounding box center [587, 386] width 619 height 515
